Goal: Task Accomplishment & Management: Complete application form

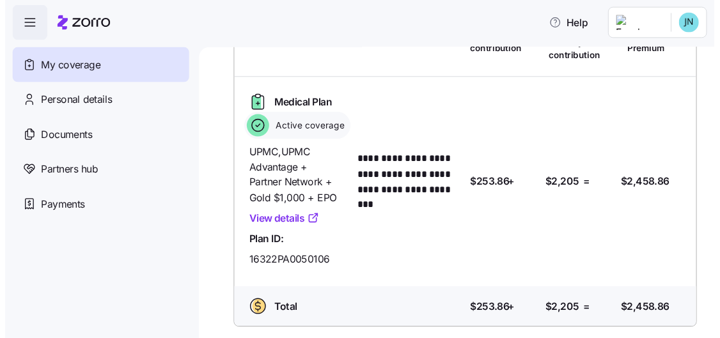
scroll to position [103, 0]
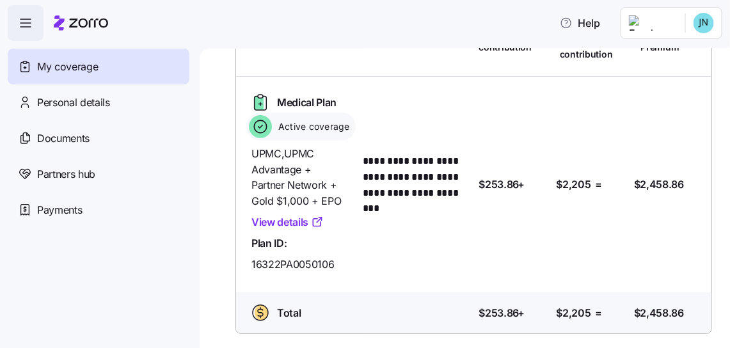
click at [75, 68] on span "My coverage" at bounding box center [67, 67] width 61 height 16
drag, startPoint x: 660, startPoint y: 0, endPoint x: 397, endPoint y: 28, distance: 263.8
click at [397, 28] on div "Help" at bounding box center [365, 23] width 715 height 36
click at [26, 23] on icon "button" at bounding box center [25, 23] width 10 height 0
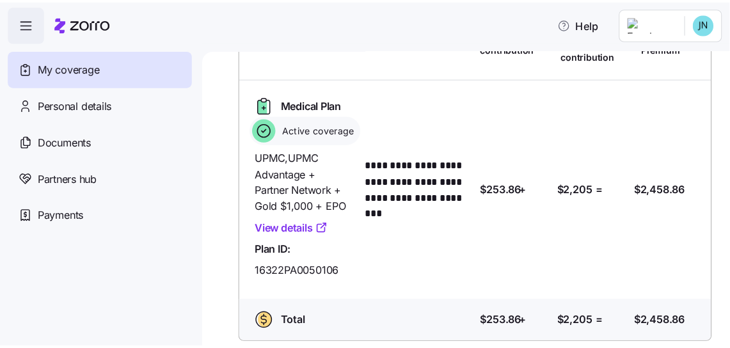
scroll to position [66, 0]
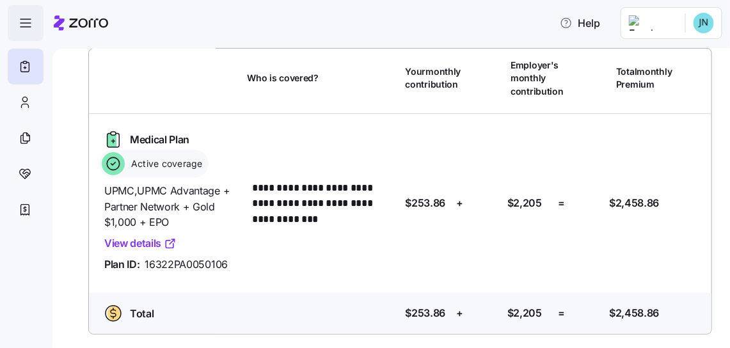
click at [27, 22] on icon "button" at bounding box center [25, 22] width 15 height 15
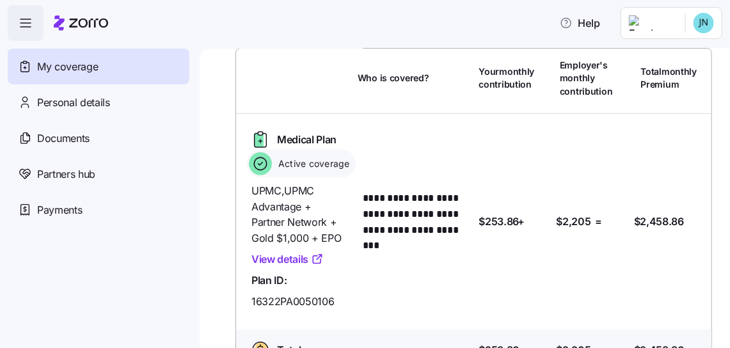
click at [719, 331] on div "**********" at bounding box center [465, 198] width 530 height 299
click at [716, 330] on div "**********" at bounding box center [465, 198] width 530 height 299
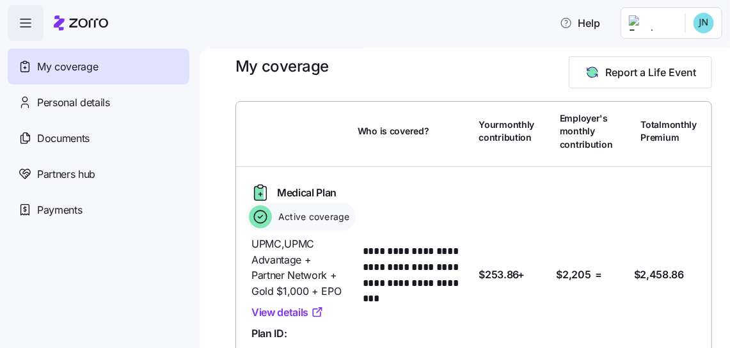
scroll to position [0, 0]
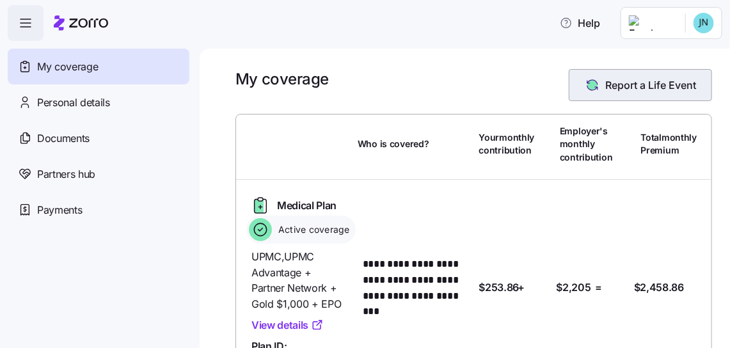
click at [617, 87] on span "Report a Life Event" at bounding box center [650, 84] width 91 height 15
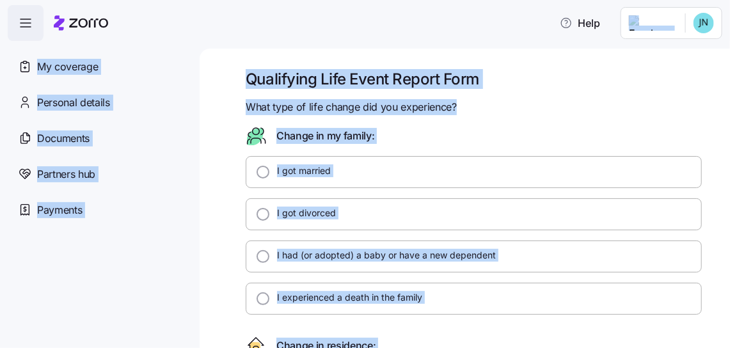
click at [201, 123] on div "Qualifying Life Event Report Form What type of life change did you experience? …" at bounding box center [465, 198] width 530 height 299
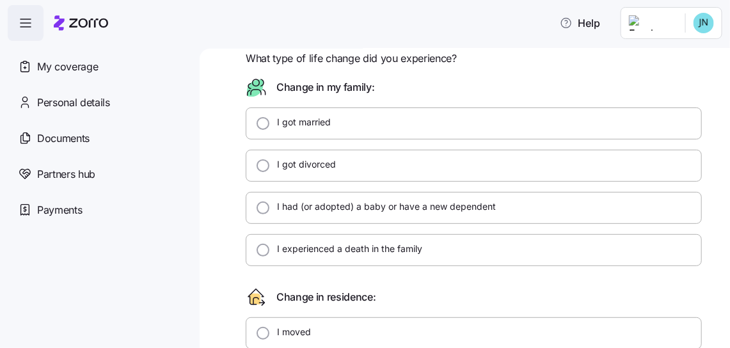
scroll to position [47, 0]
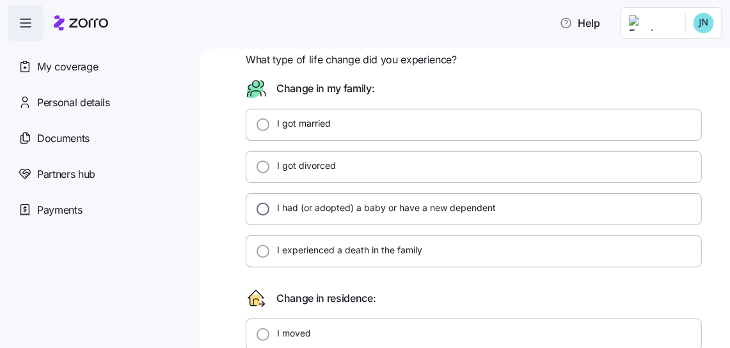
click at [267, 210] on input "I had (or adopted) a baby or have a new dependent" at bounding box center [263, 209] width 13 height 13
radio input "true"
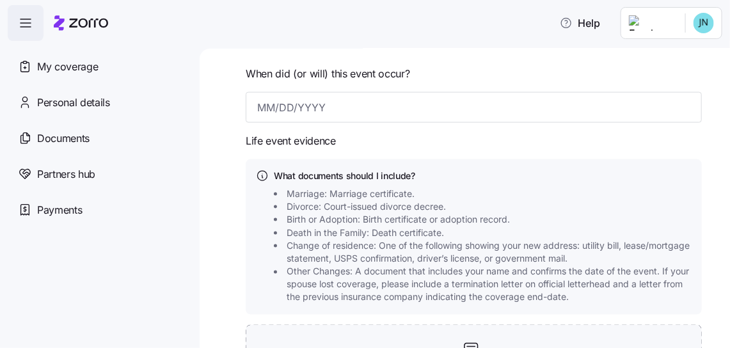
scroll to position [518, 0]
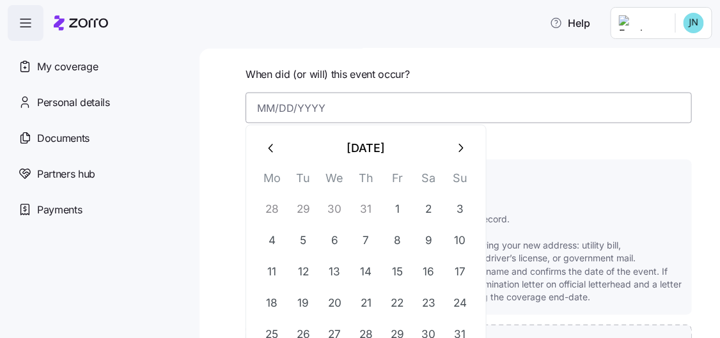
click at [274, 104] on input at bounding box center [469, 108] width 447 height 31
click at [274, 273] on button "11" at bounding box center [272, 272] width 31 height 31
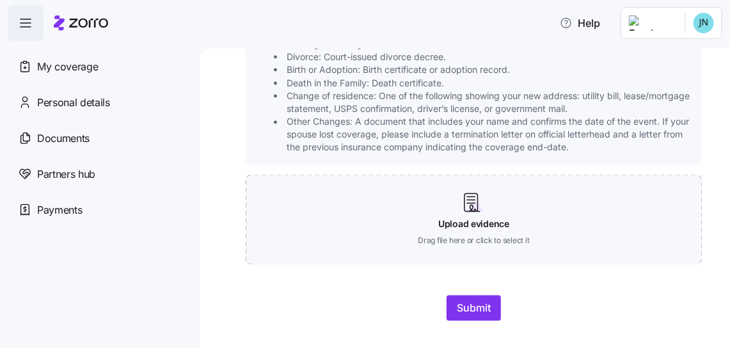
scroll to position [683, 0]
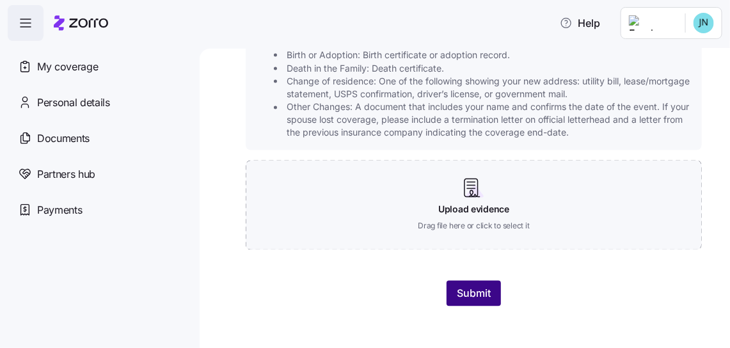
type input "[DATE]"
click at [463, 294] on span "Submit" at bounding box center [474, 293] width 34 height 15
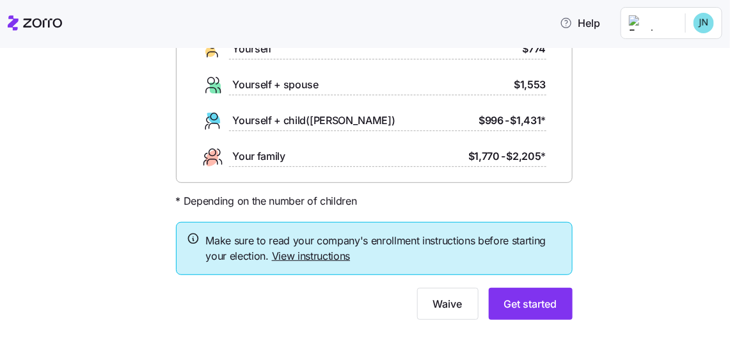
scroll to position [132, 0]
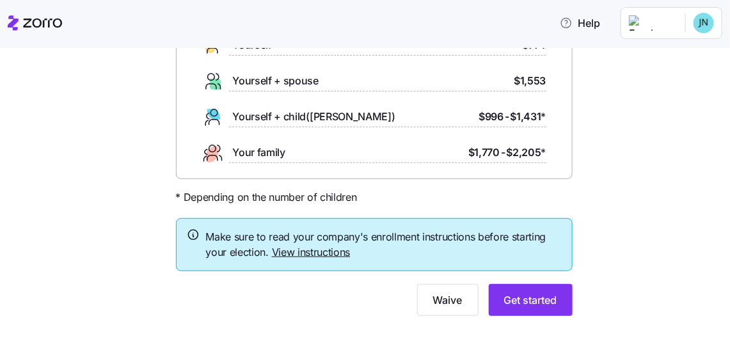
click at [631, 232] on div "Your ICHRA enrollment information Here are your allowance amounts based on your…" at bounding box center [374, 134] width 676 height 395
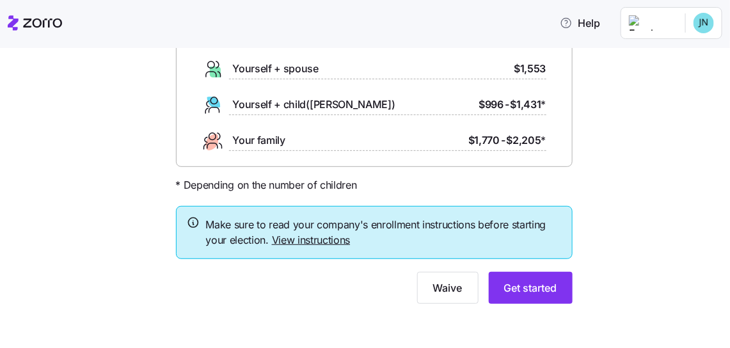
scroll to position [0, 0]
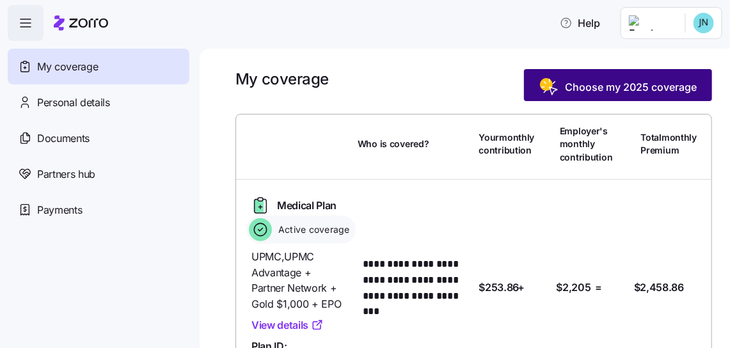
click at [618, 86] on span "Choose my 2025 coverage" at bounding box center [631, 86] width 132 height 15
click at [543, 90] on icon "button" at bounding box center [549, 87] width 20 height 20
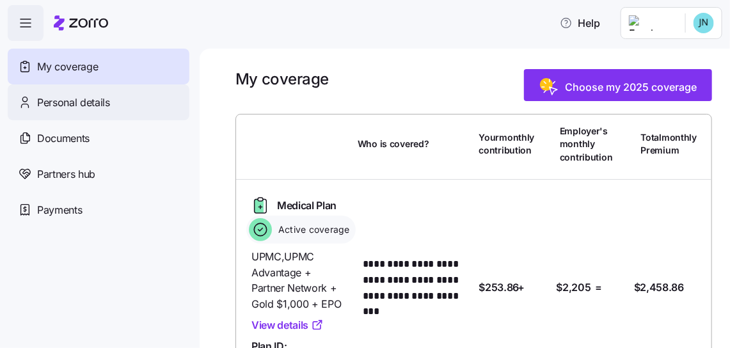
click at [61, 104] on span "Personal details" at bounding box center [73, 103] width 73 height 16
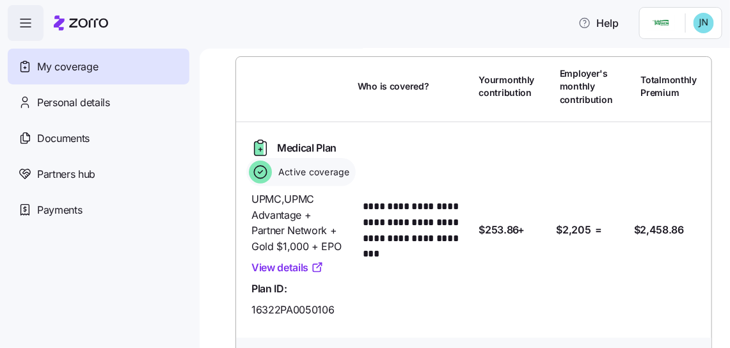
scroll to position [103, 0]
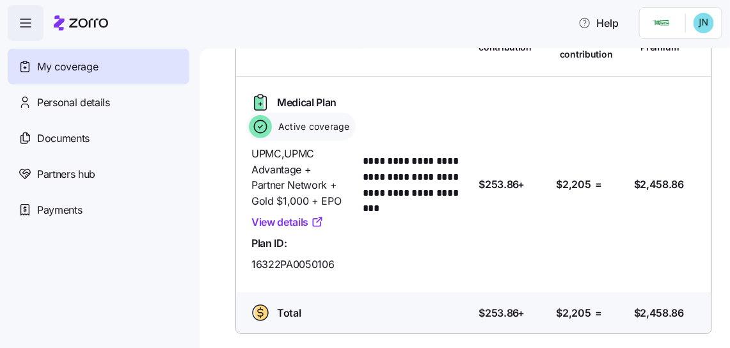
click at [294, 227] on link "View details" at bounding box center [287, 222] width 72 height 16
